Goal: Navigation & Orientation: Find specific page/section

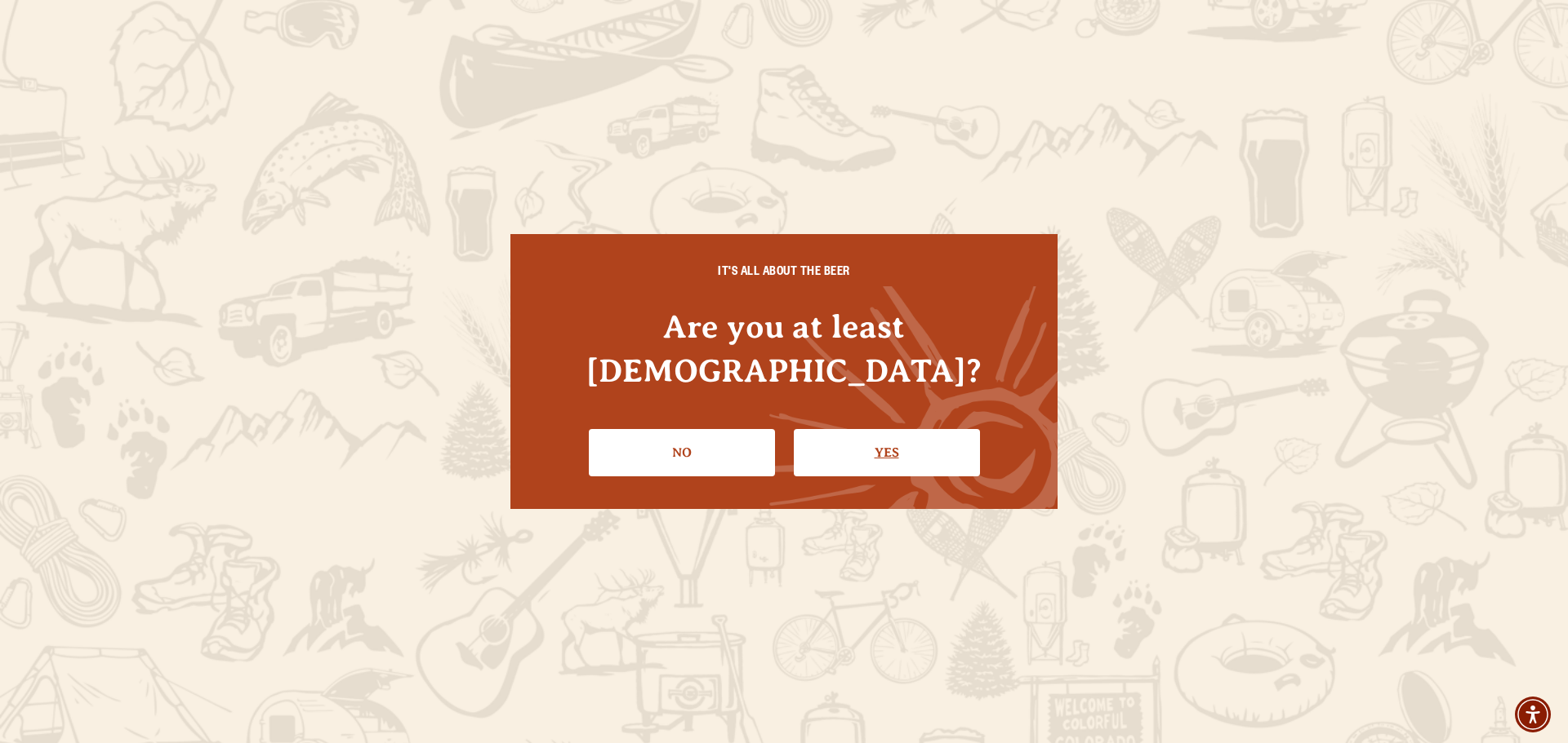
click at [942, 431] on link "Yes" at bounding box center [886, 452] width 186 height 47
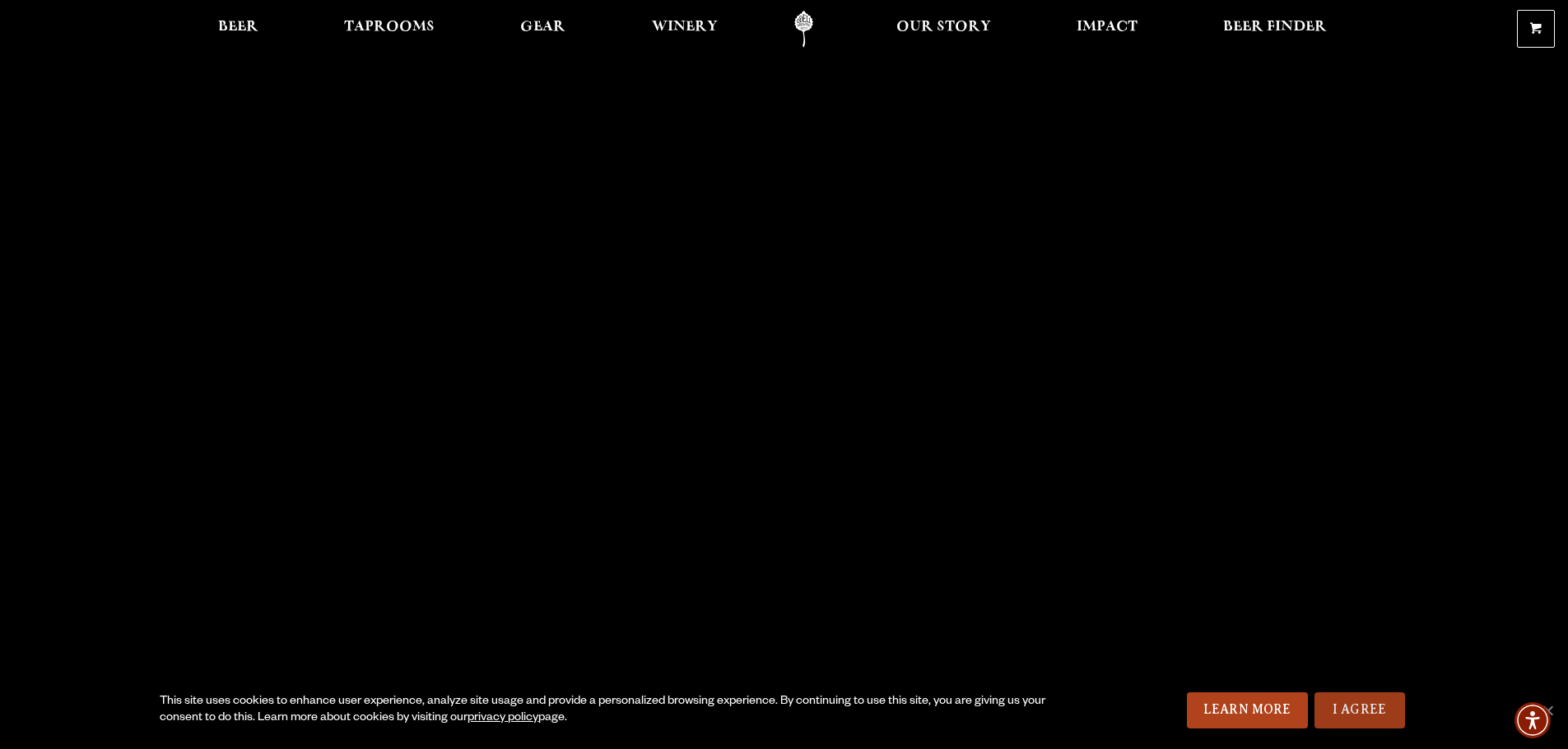
click at [1342, 706] on link "I Agree" at bounding box center [1359, 710] width 90 height 36
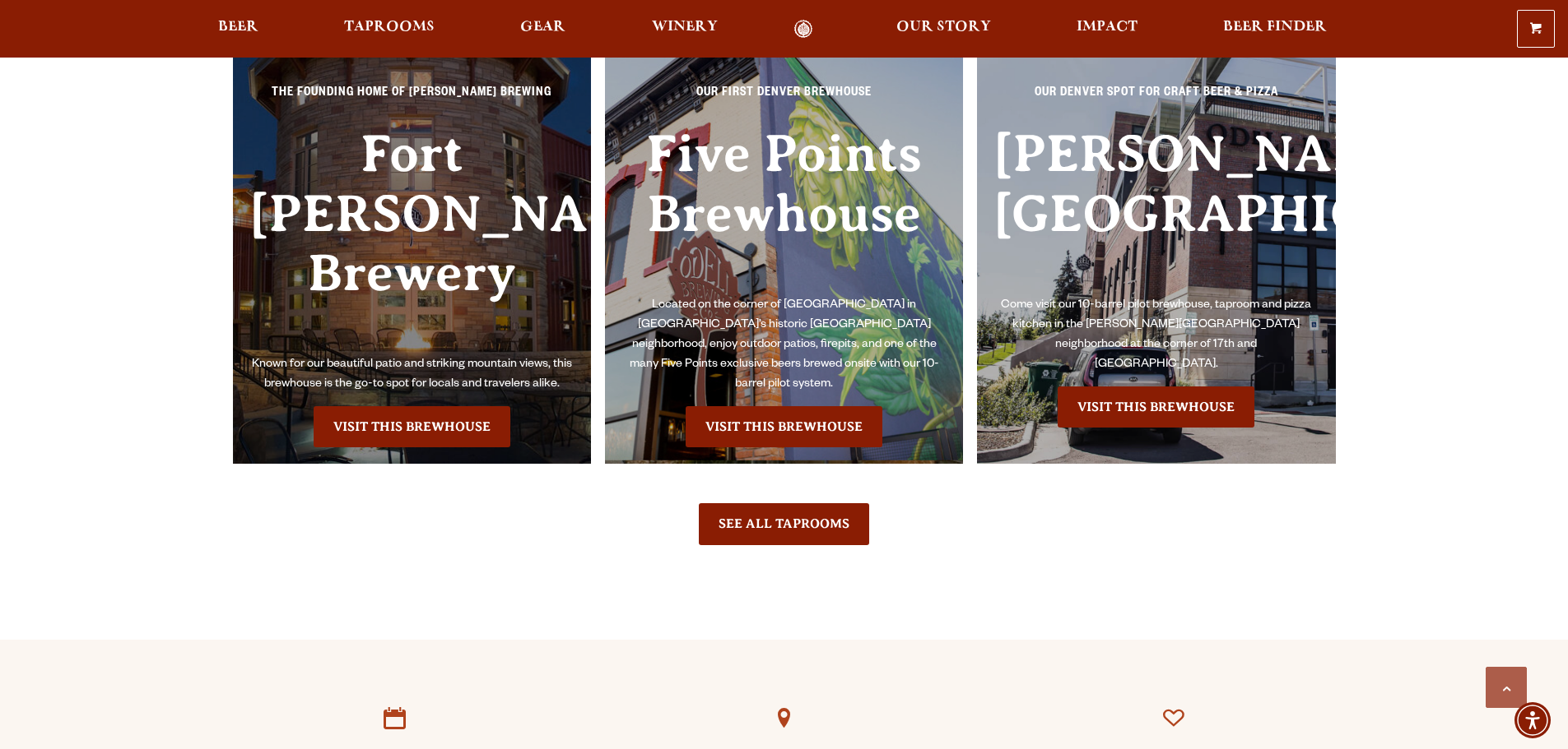
scroll to position [3948, 0]
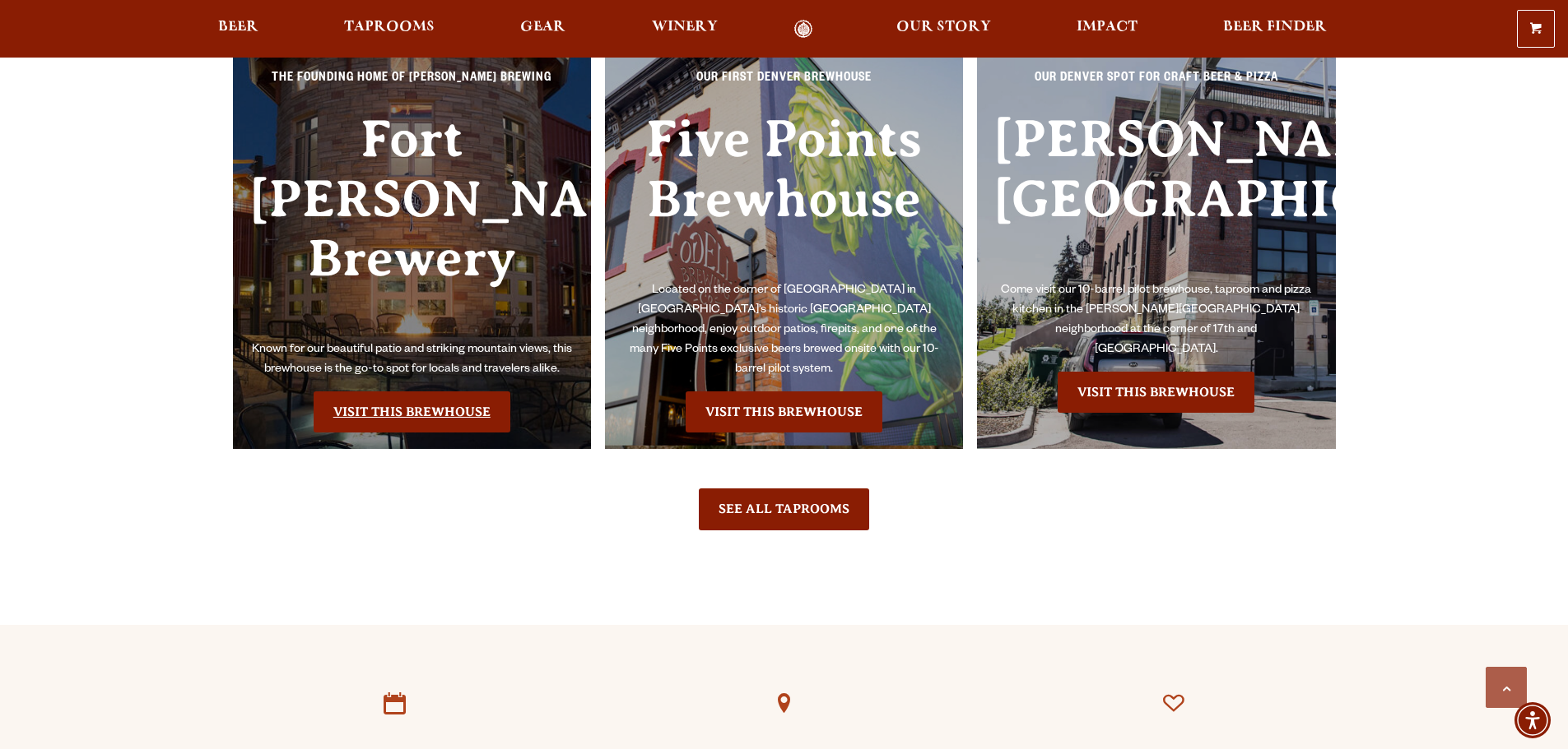
click at [403, 392] on link "Visit this Brewhouse" at bounding box center [412, 412] width 196 height 41
